Goal: Information Seeking & Learning: Learn about a topic

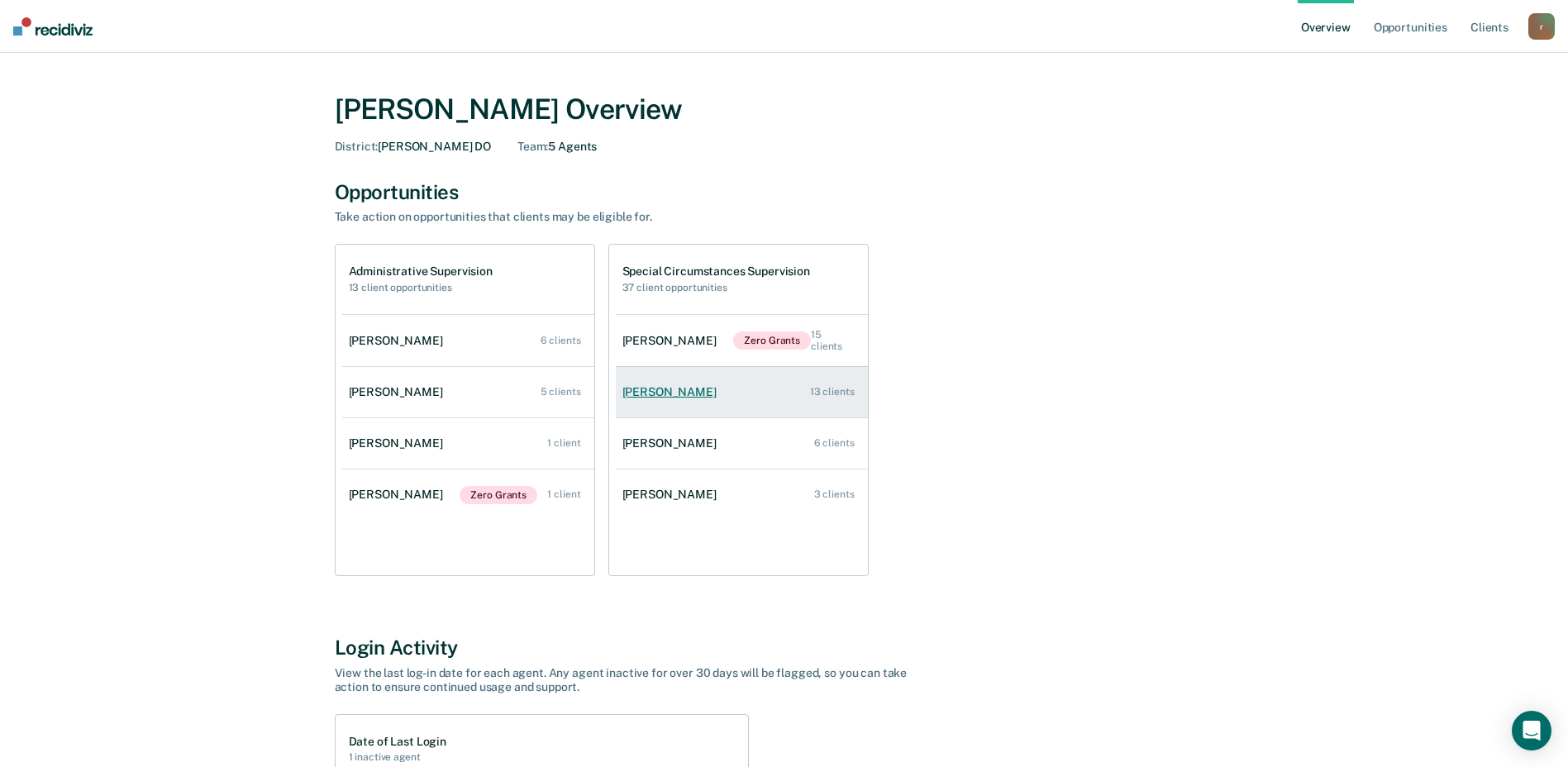
click at [662, 393] on div "[PERSON_NAME]" at bounding box center [673, 392] width 101 height 14
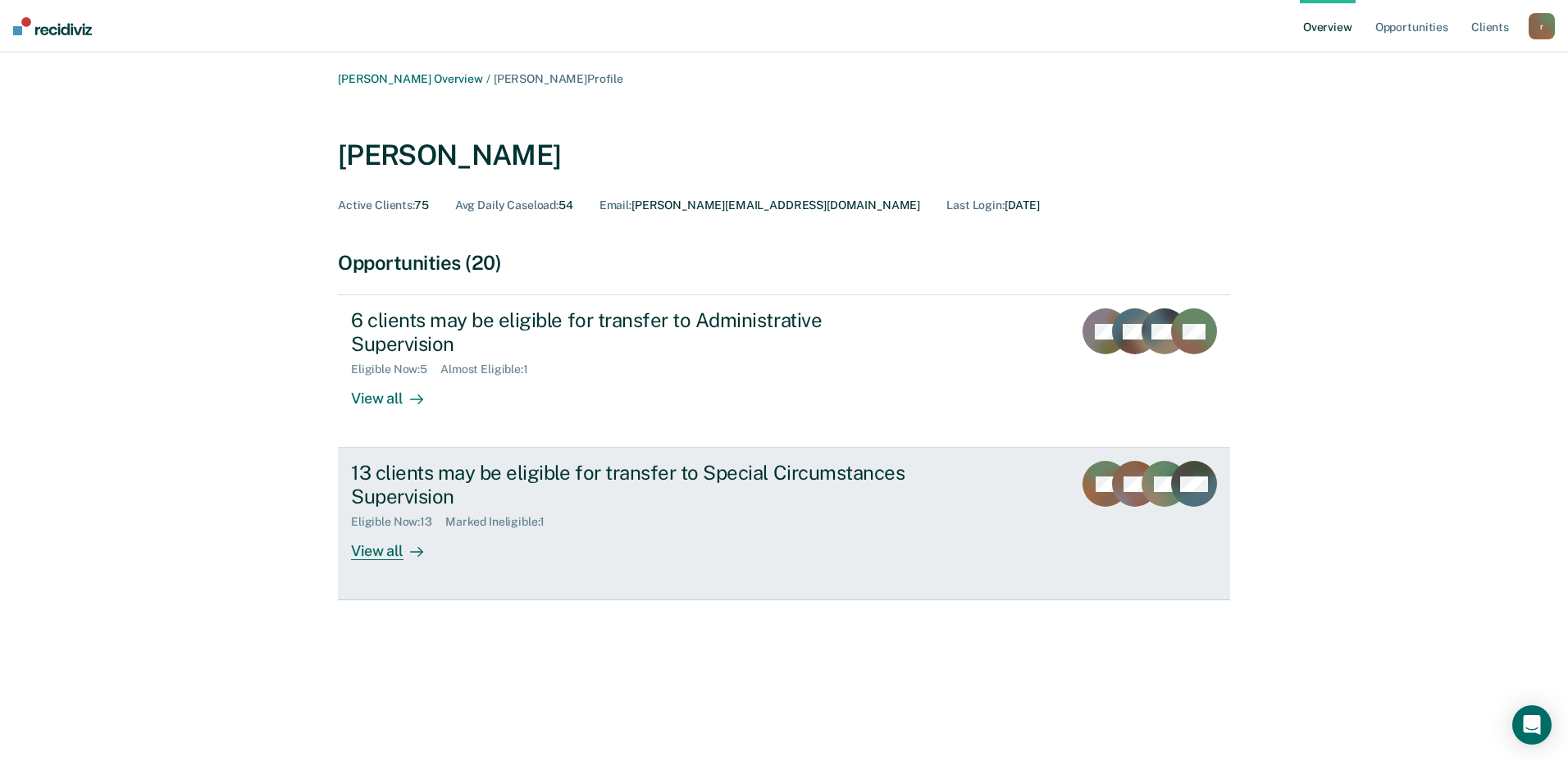
click at [573, 461] on div "13 clients may be eligible for transfer to Special Circumstances Supervision" at bounding box center [638, 484] width 576 height 47
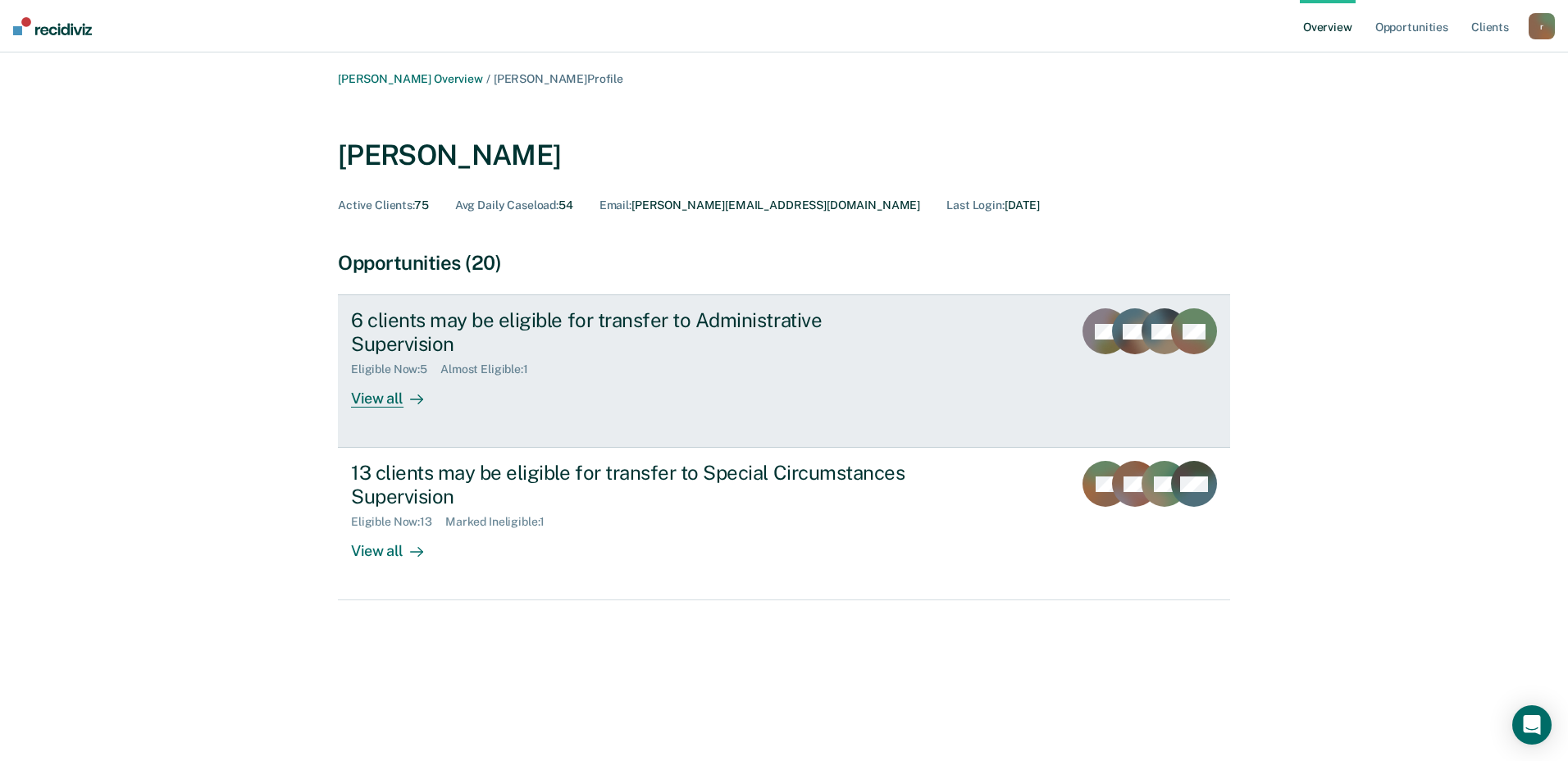
click at [373, 376] on div "View all" at bounding box center [396, 392] width 92 height 32
